Goal: Task Accomplishment & Management: Manage account settings

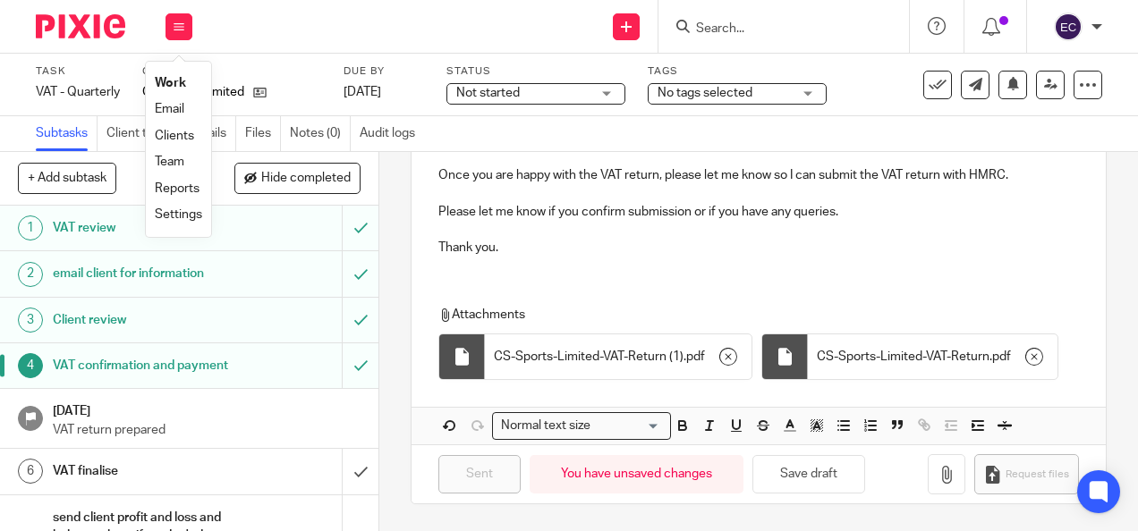
click at [786, 27] on input "Search" at bounding box center [774, 29] width 161 height 16
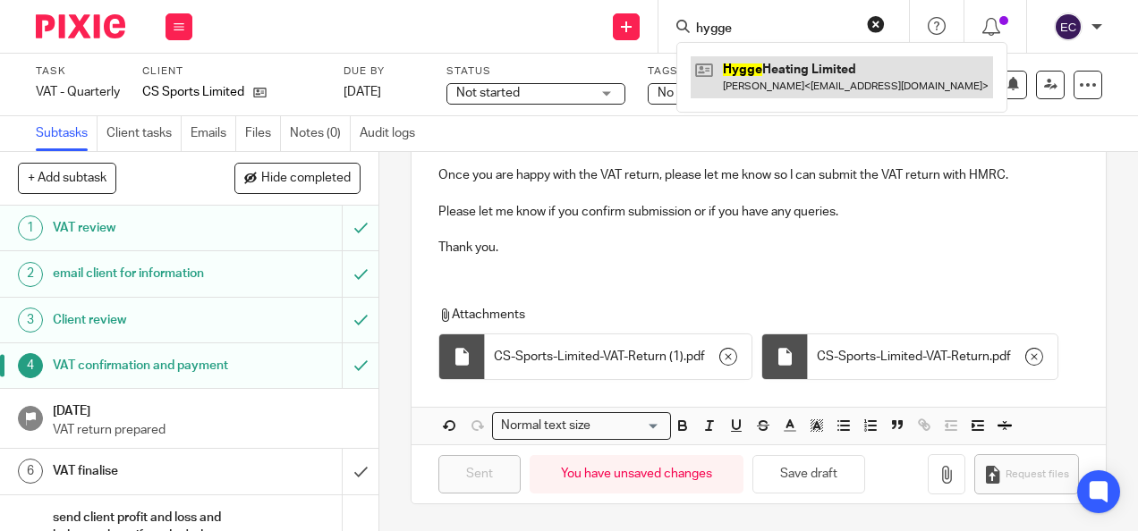
type input "hygge"
click at [786, 73] on link at bounding box center [842, 76] width 302 height 41
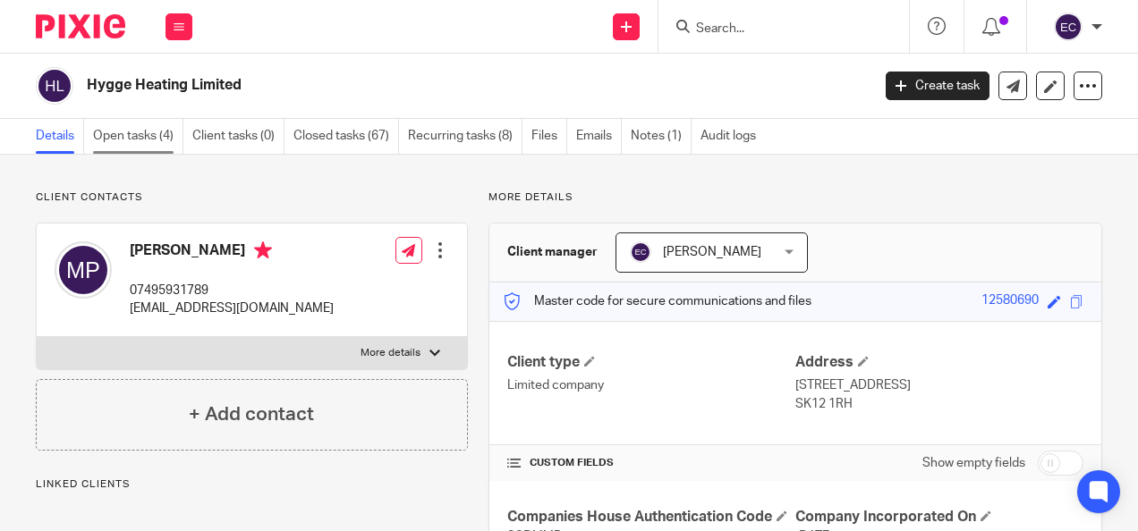
click at [122, 124] on link "Open tasks (4)" at bounding box center [138, 136] width 90 height 35
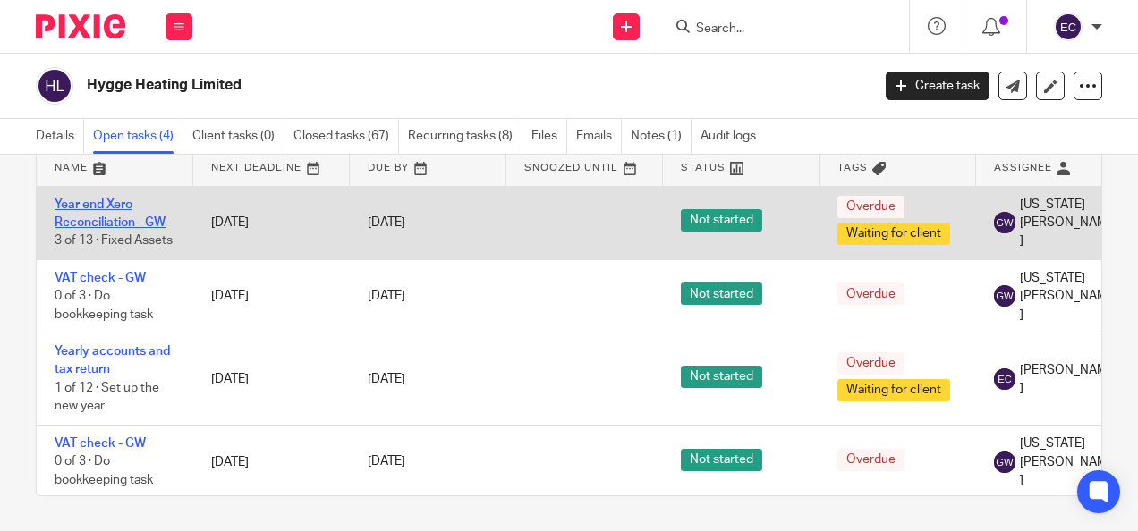
drag, startPoint x: 95, startPoint y: 208, endPoint x: 108, endPoint y: 212, distance: 14.1
click at [95, 208] on link "Year end Xero Reconciliation - GW" at bounding box center [110, 214] width 111 height 30
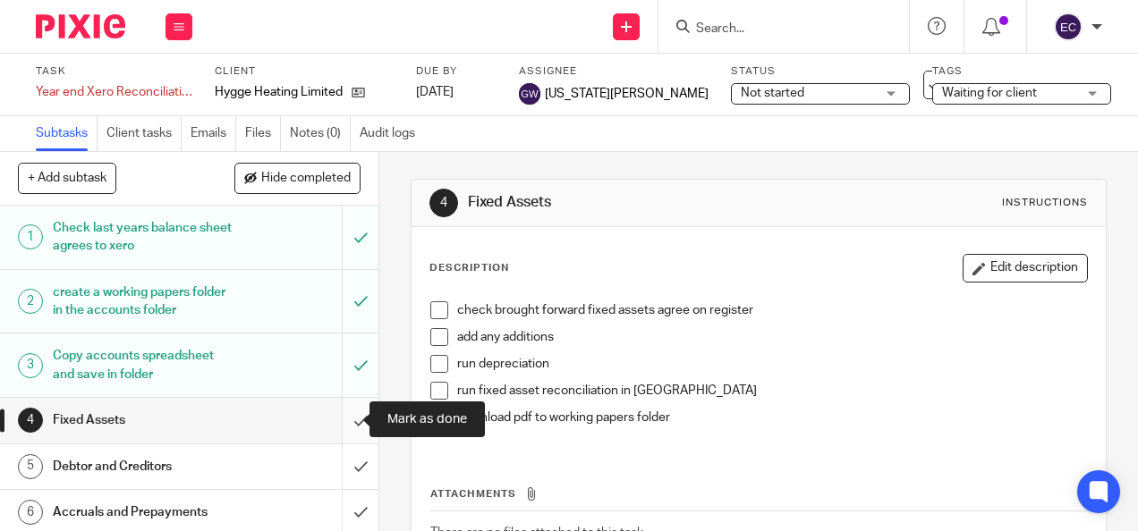
click at [342, 420] on input "submit" at bounding box center [189, 420] width 378 height 45
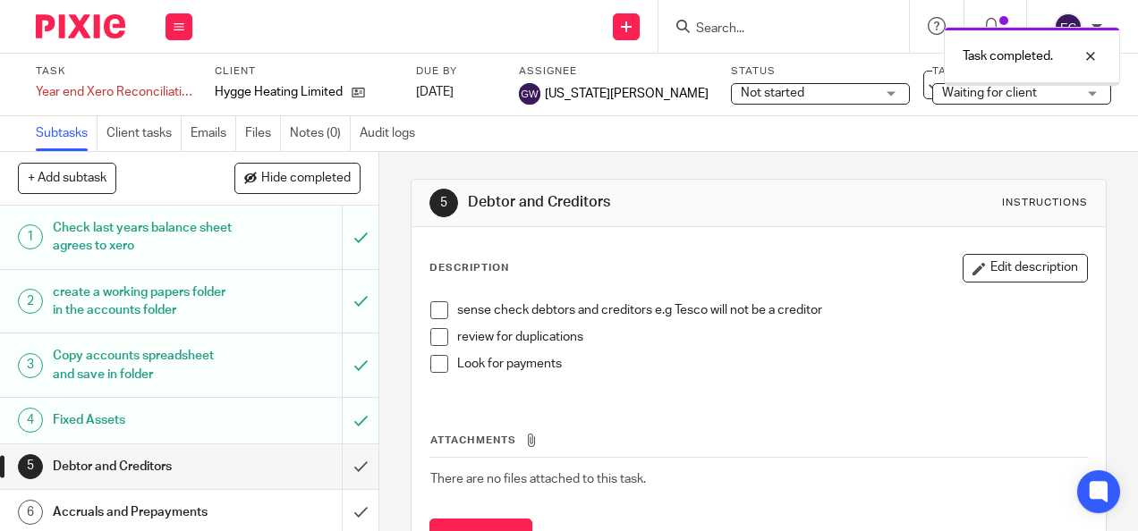
scroll to position [179, 0]
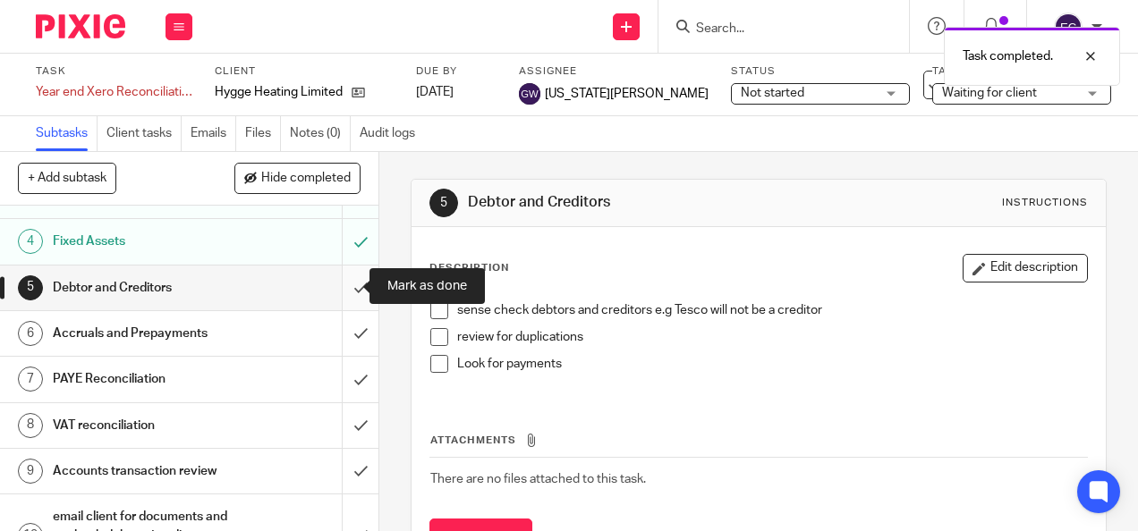
click at [340, 285] on input "submit" at bounding box center [189, 288] width 378 height 45
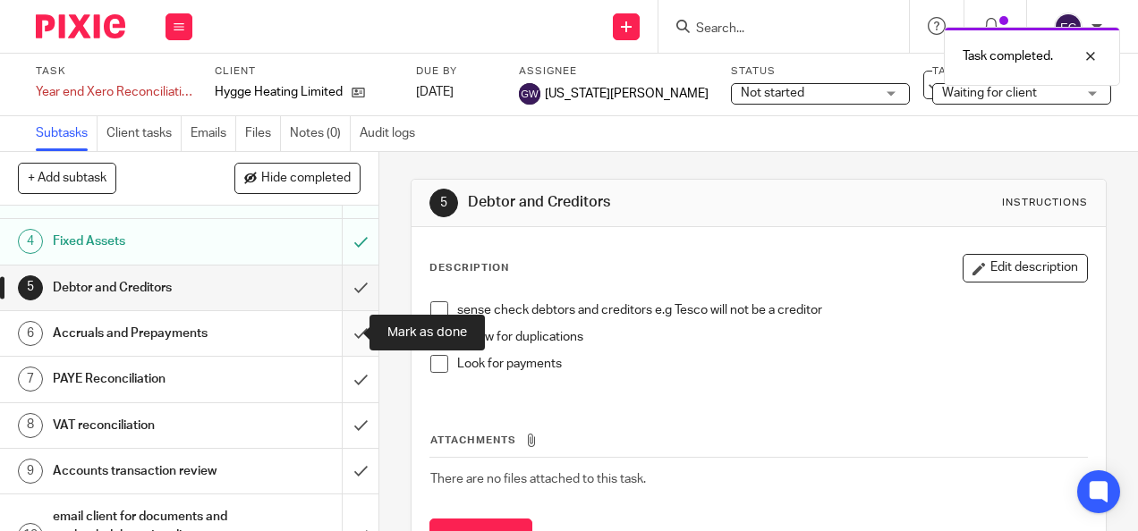
click at [342, 331] on input "submit" at bounding box center [189, 333] width 378 height 45
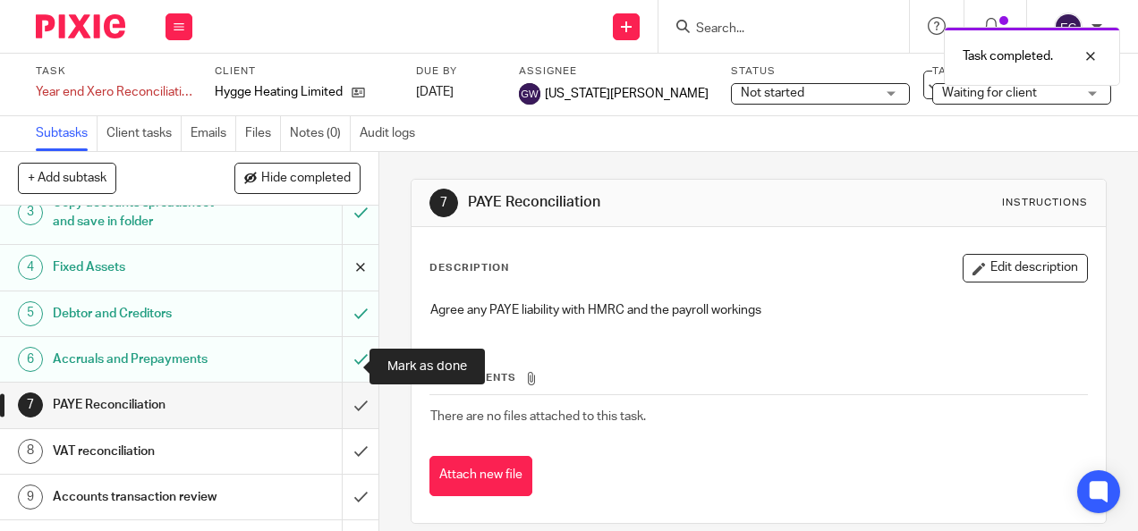
scroll to position [358, 0]
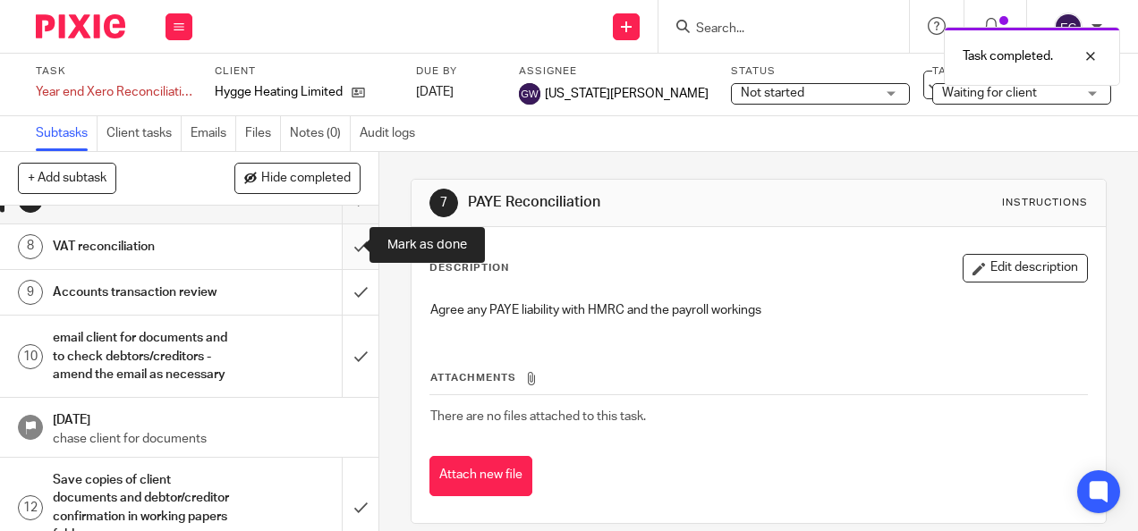
click at [344, 238] on input "submit" at bounding box center [189, 247] width 378 height 45
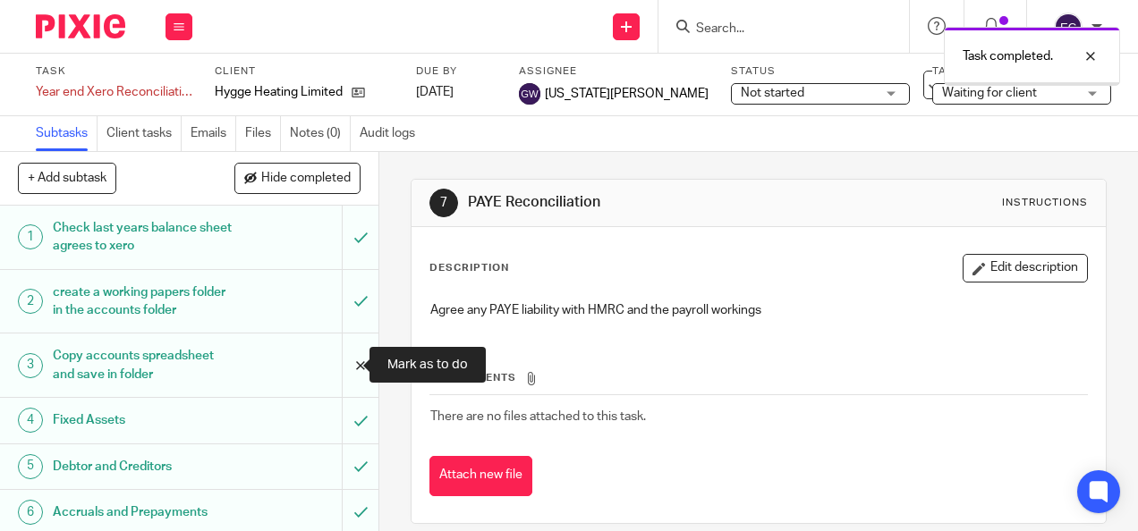
scroll to position [358, 0]
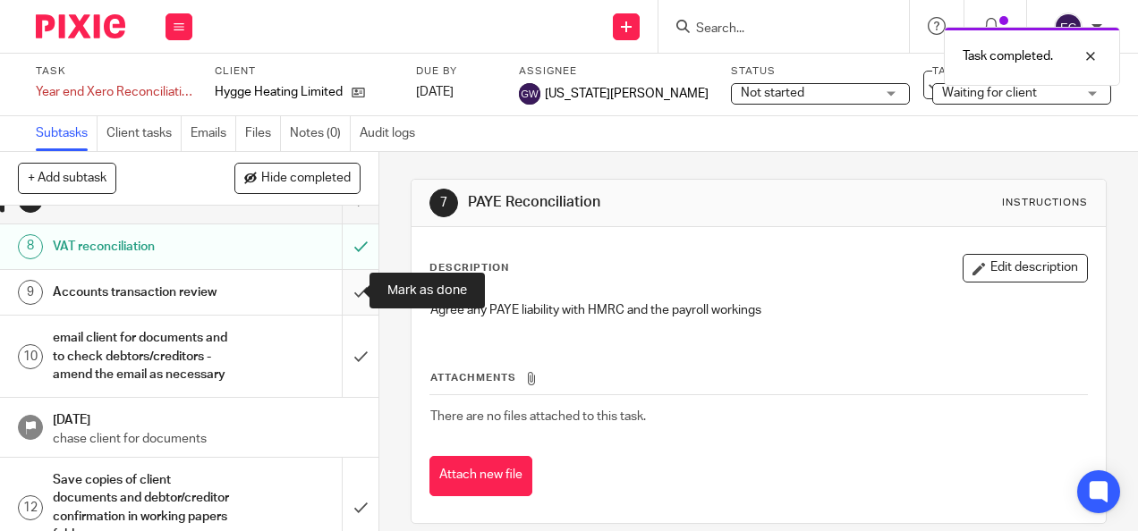
click at [340, 293] on input "submit" at bounding box center [189, 292] width 378 height 45
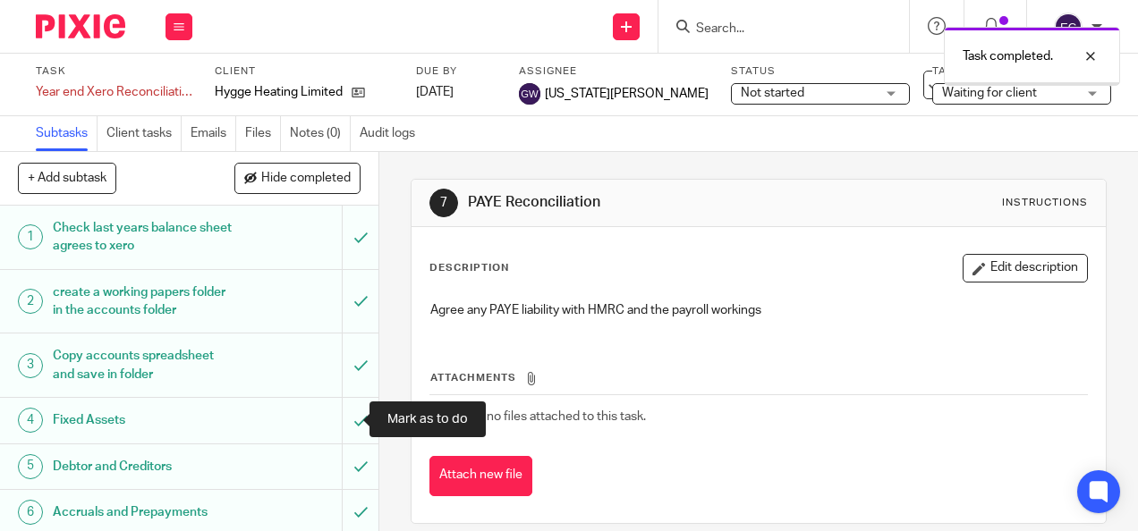
scroll to position [358, 0]
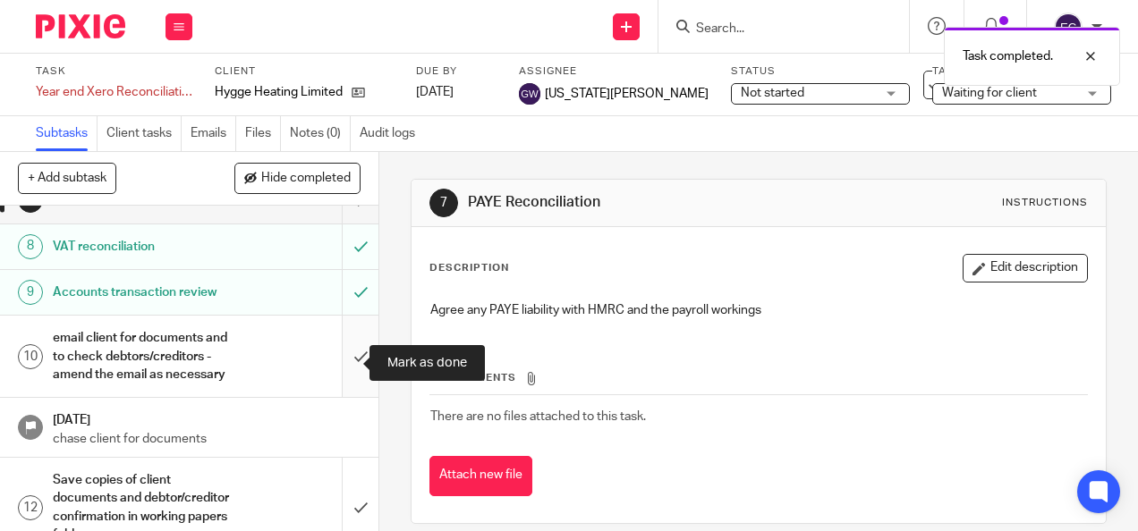
click at [342, 357] on input "submit" at bounding box center [189, 356] width 378 height 81
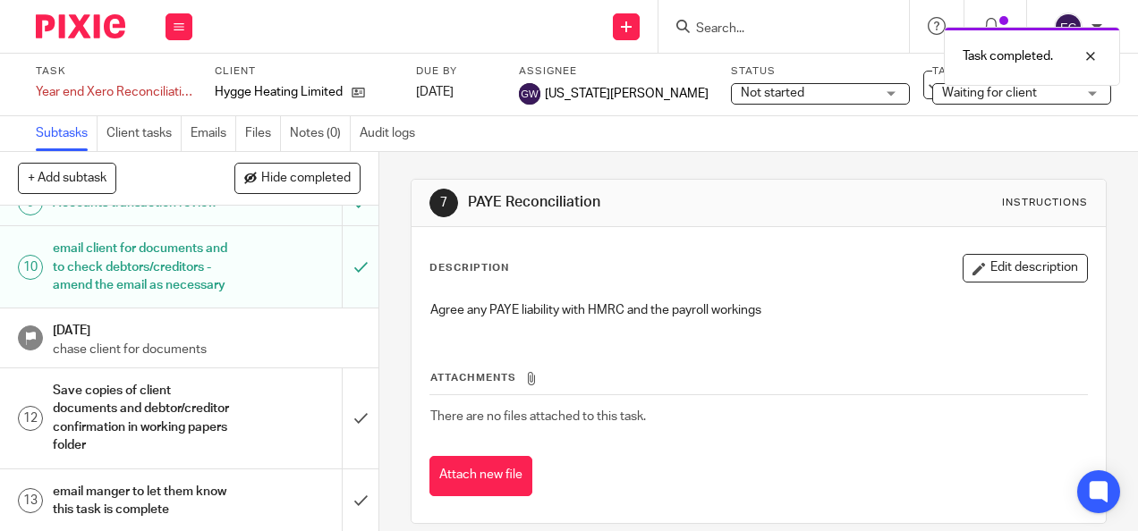
scroll to position [268, 0]
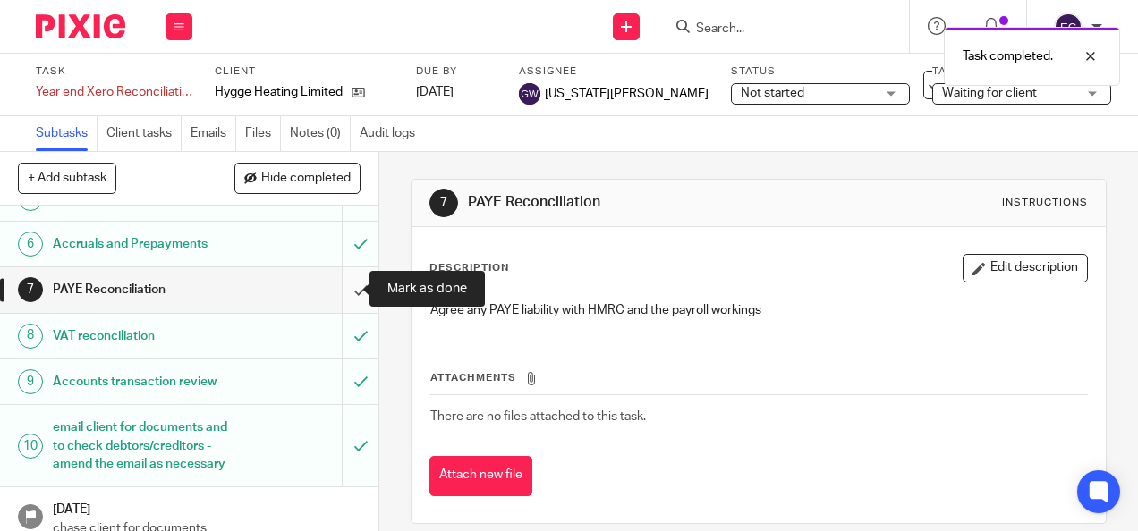
click at [348, 286] on input "submit" at bounding box center [189, 290] width 378 height 45
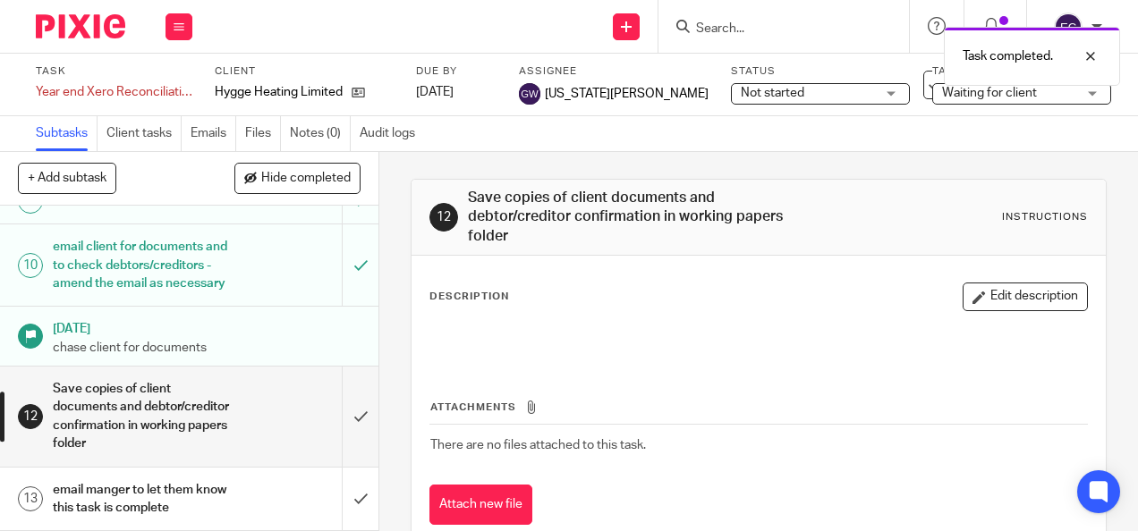
scroll to position [463, 0]
click at [339, 419] on input "submit" at bounding box center [189, 416] width 378 height 99
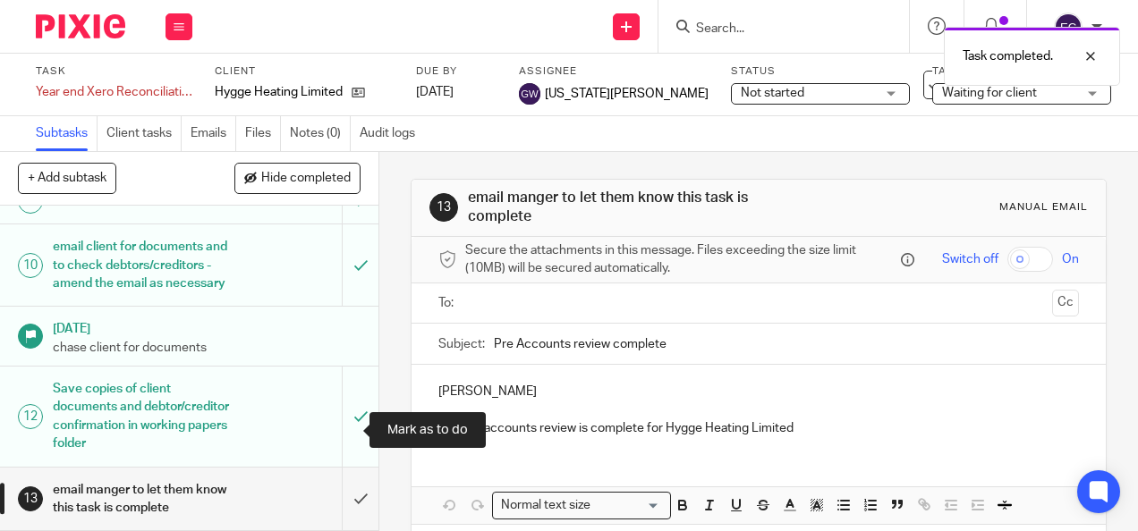
scroll to position [463, 0]
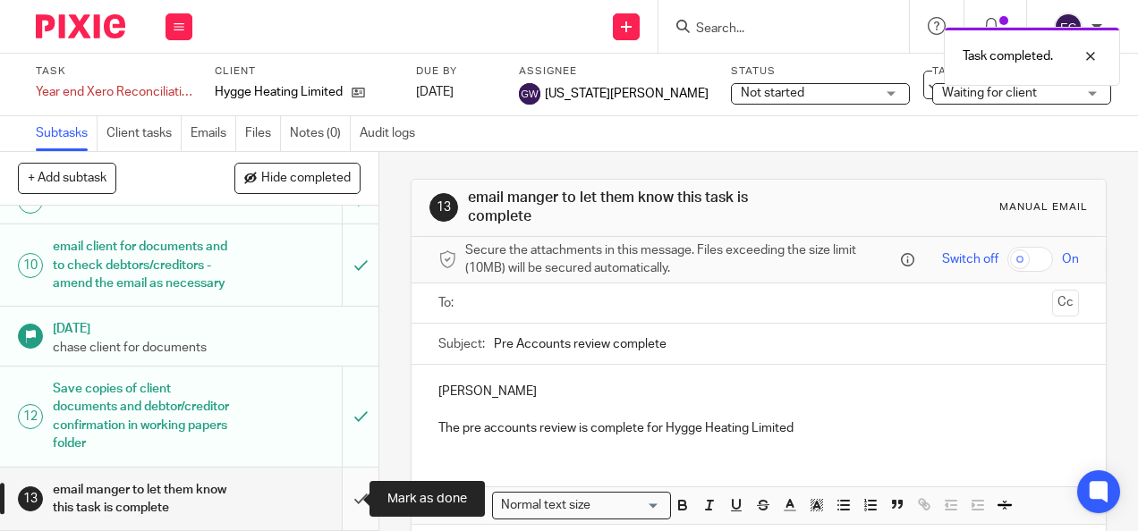
click at [341, 499] on input "submit" at bounding box center [189, 500] width 378 height 64
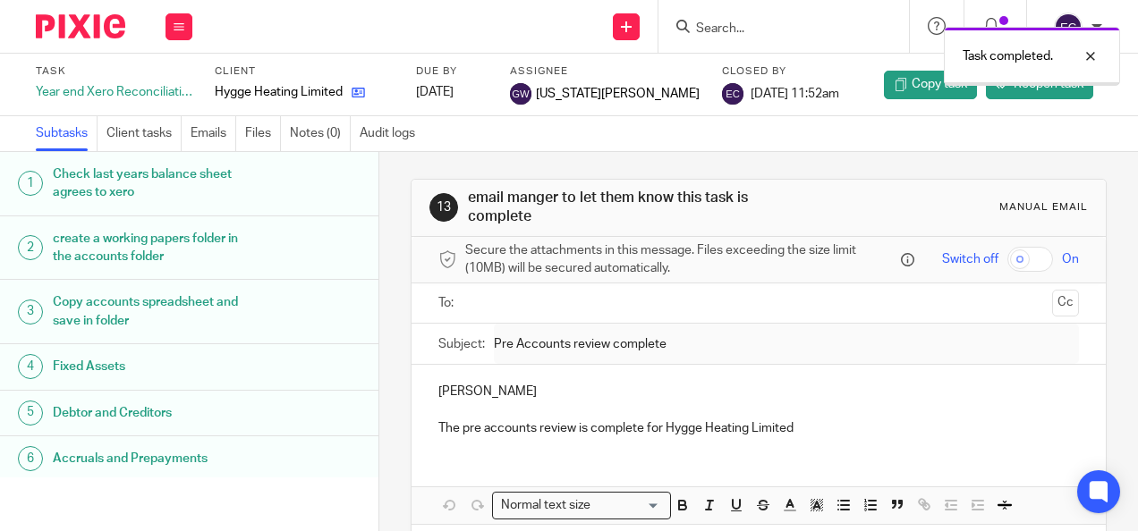
click at [347, 86] on link at bounding box center [354, 92] width 22 height 18
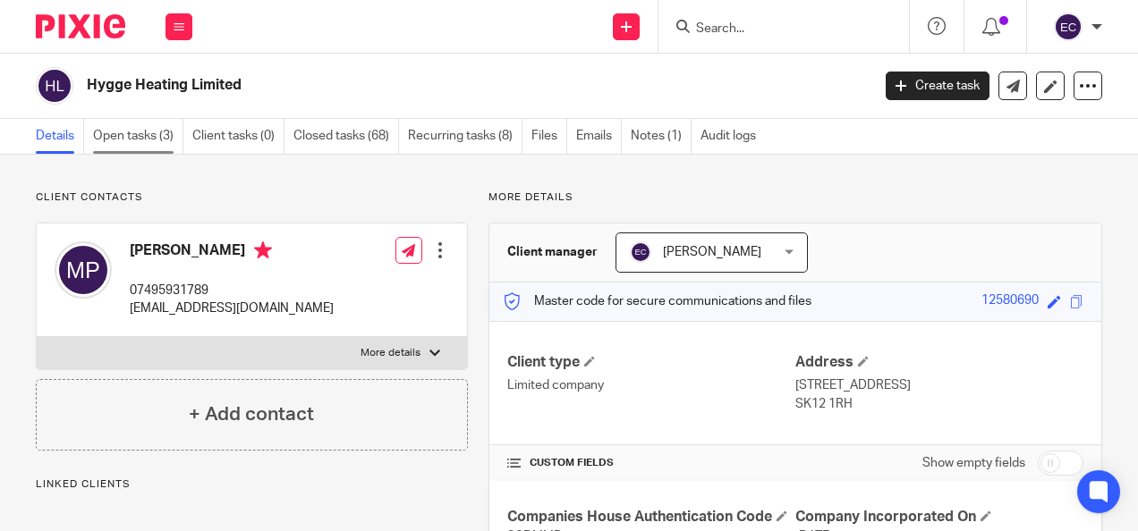
click at [145, 139] on link "Open tasks (3)" at bounding box center [138, 136] width 90 height 35
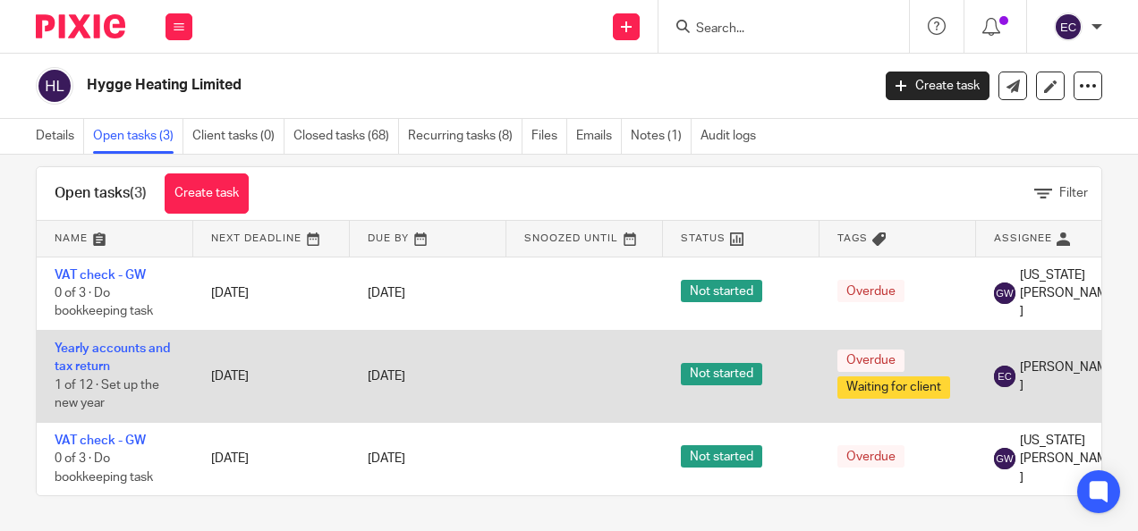
scroll to position [38, 0]
click at [149, 342] on link "Yearly accounts and tax return" at bounding box center [112, 357] width 115 height 30
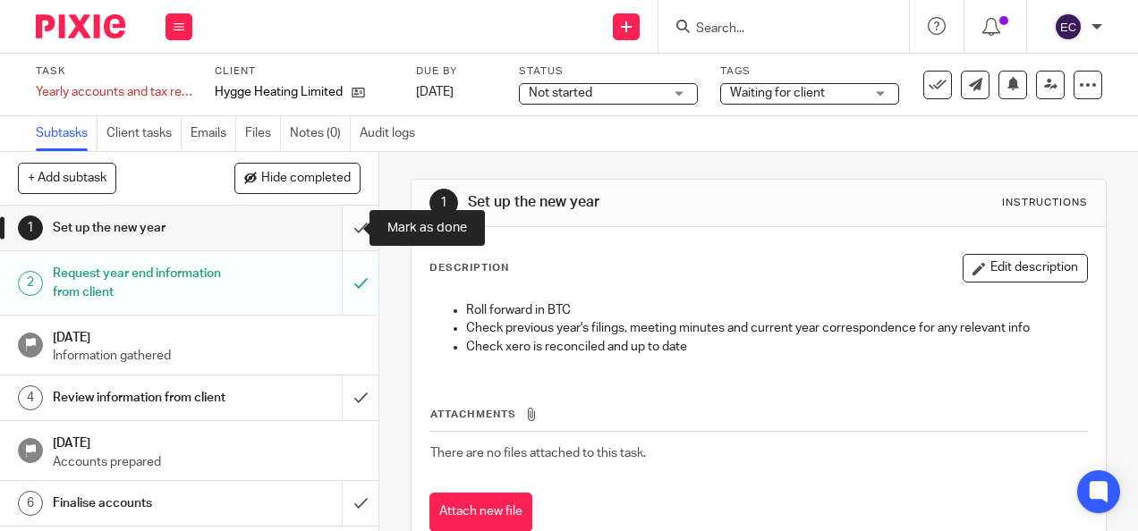
click at [344, 233] on input "submit" at bounding box center [189, 228] width 378 height 45
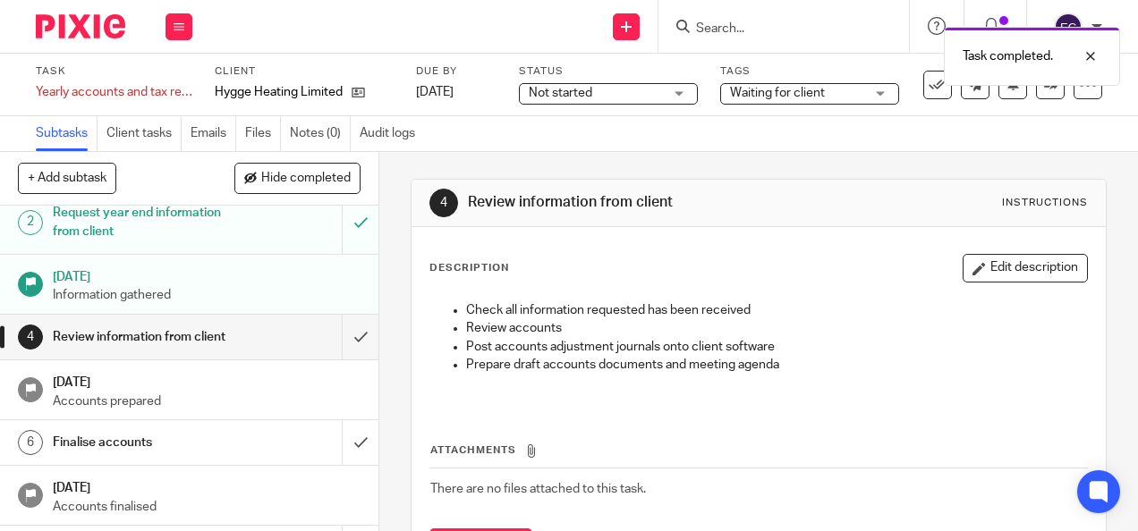
scroll to position [89, 0]
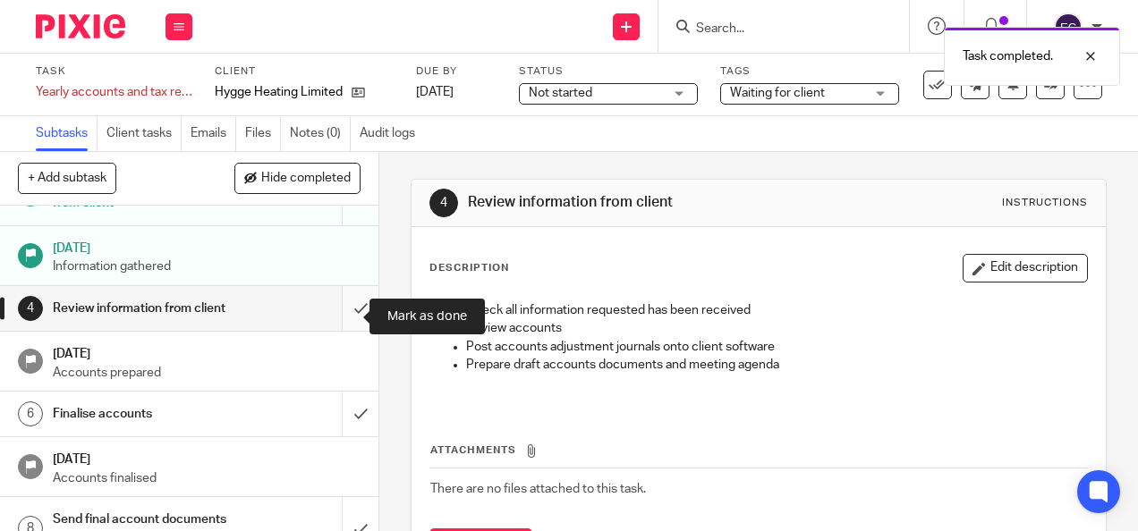
click at [340, 317] on input "submit" at bounding box center [189, 308] width 378 height 45
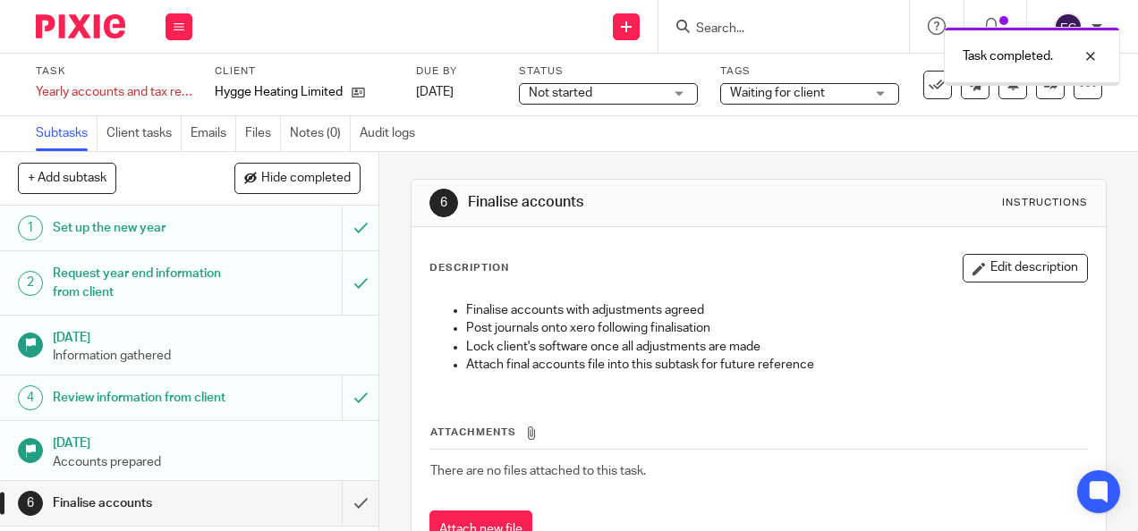
scroll to position [179, 0]
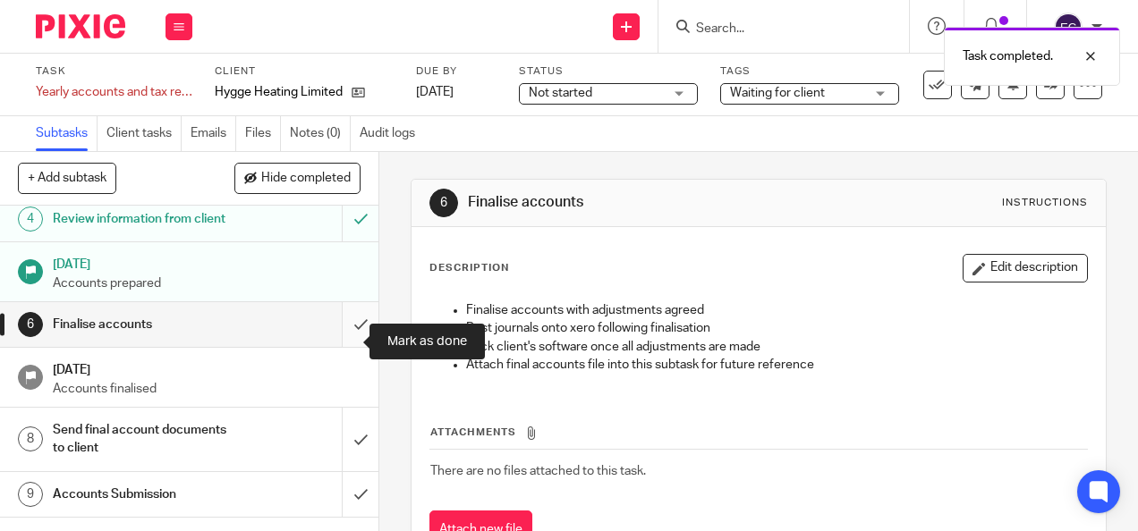
click at [340, 345] on input "submit" at bounding box center [189, 324] width 378 height 45
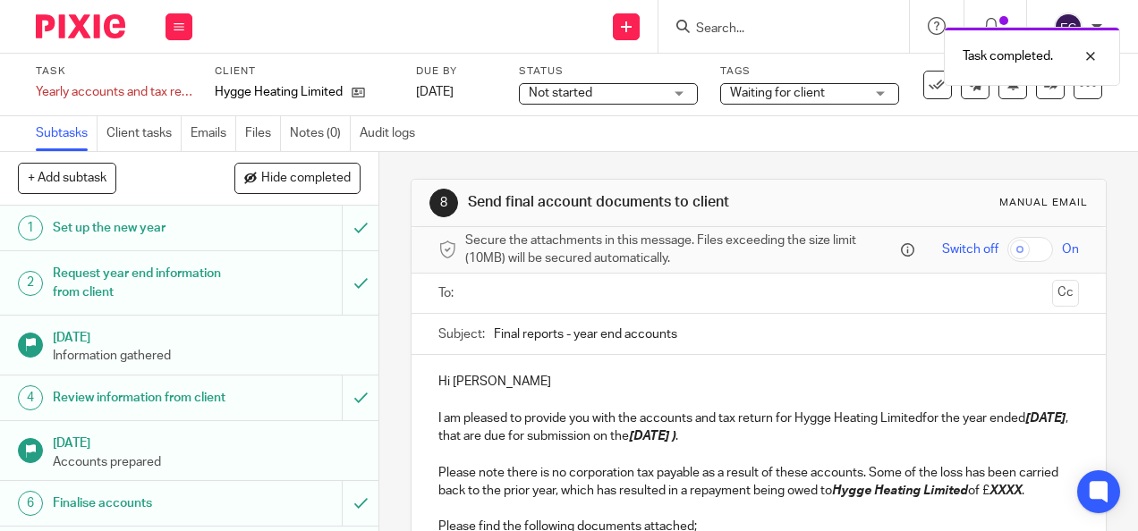
click at [646, 94] on span "Not started" at bounding box center [596, 93] width 134 height 19
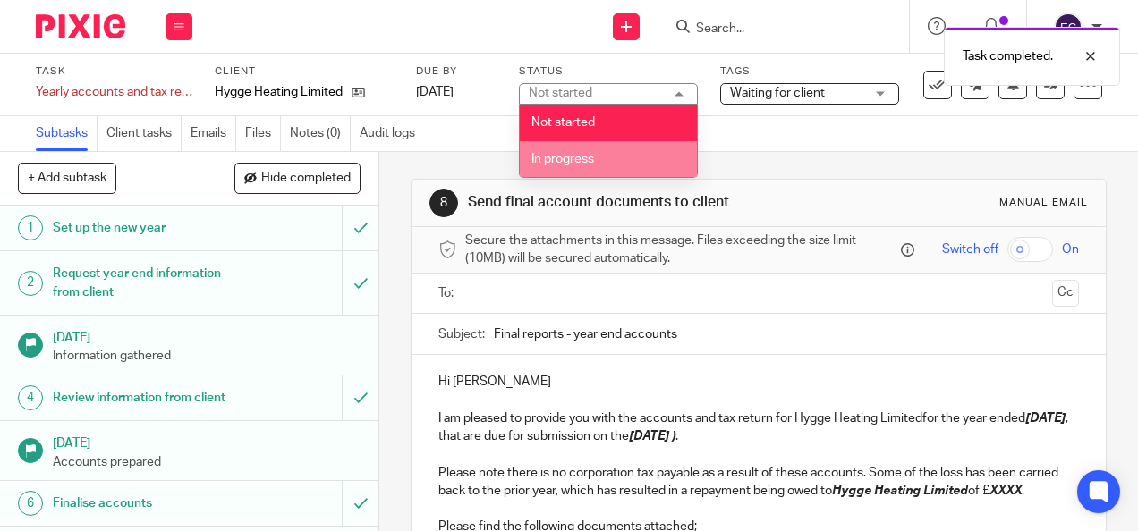
click at [618, 156] on li "In progress" at bounding box center [608, 159] width 177 height 37
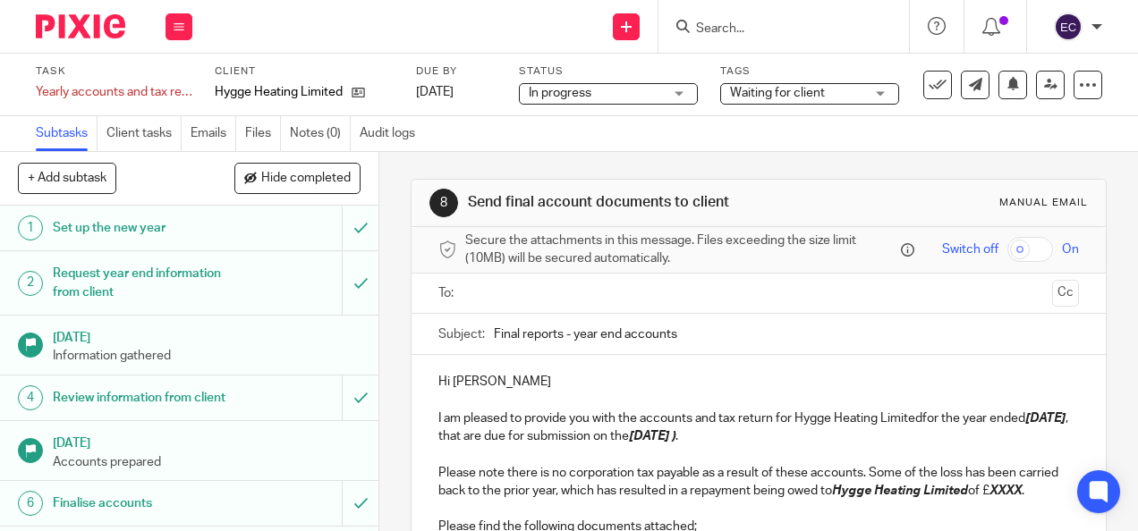
click at [791, 98] on span "Waiting for client" at bounding box center [797, 93] width 134 height 19
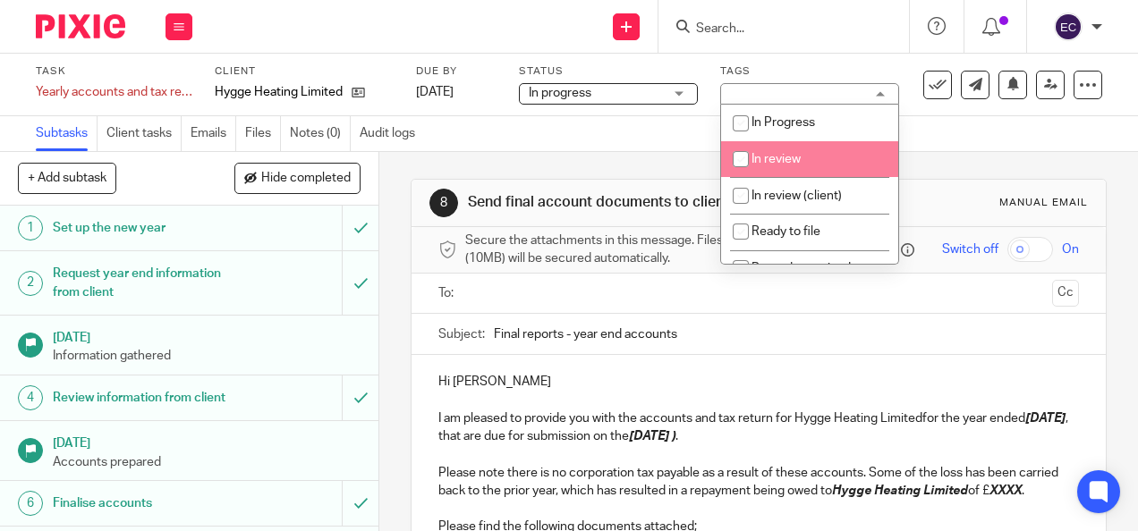
click at [795, 157] on span "In review" at bounding box center [776, 159] width 49 height 13
checkbox input "true"
click at [578, 141] on div "Subtasks Client tasks Emails Files Notes (0) Audit logs" at bounding box center [569, 134] width 1138 height 36
